Goal: Navigation & Orientation: Understand site structure

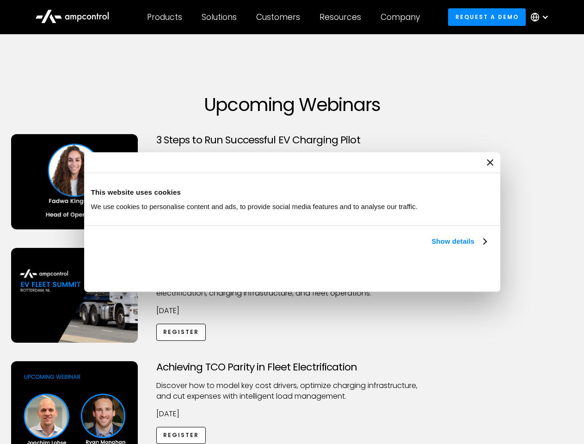
click at [432, 247] on link "Show details" at bounding box center [459, 241] width 55 height 11
click at [0, 0] on div "Necessary cookies help make a website usable by enabling basic functions like p…" at bounding box center [0, 0] width 0 height 0
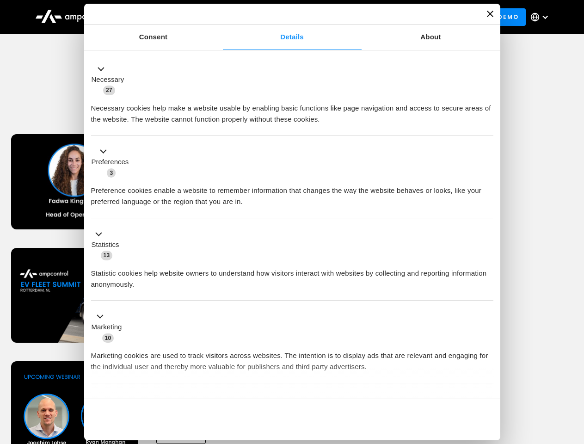
click at [574, 373] on div "Achieving TCO Parity in Fleet Electrification Discover how to model key cost dr…" at bounding box center [292, 433] width 581 height 145
click at [284, 17] on div "Customers" at bounding box center [278, 17] width 44 height 10
click at [164, 17] on div "Products" at bounding box center [164, 17] width 35 height 10
click at [220, 17] on div "Solutions" at bounding box center [219, 17] width 35 height 10
click at [280, 17] on div "Customers" at bounding box center [278, 17] width 44 height 10
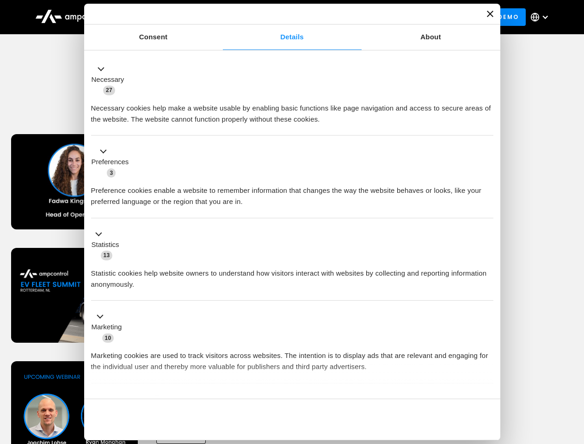
click at [342, 17] on div "Resources" at bounding box center [341, 17] width 42 height 10
click at [403, 17] on div "Company" at bounding box center [400, 17] width 39 height 10
click at [542, 17] on div at bounding box center [545, 16] width 7 height 7
